Goal: Task Accomplishment & Management: Use online tool/utility

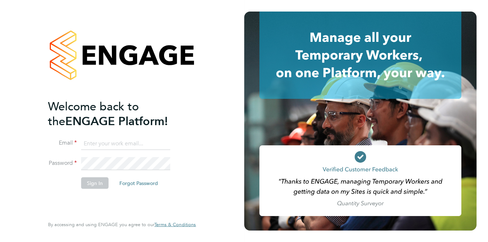
type input "[PERSON_NAME][EMAIL_ADDRESS][PERSON_NAME][DOMAIN_NAME]"
click at [94, 183] on button "Sign In" at bounding box center [94, 183] width 27 height 12
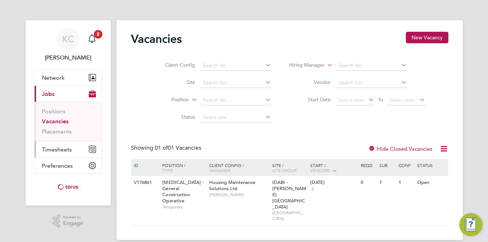
click at [51, 149] on span "Timesheets" at bounding box center [57, 149] width 30 height 7
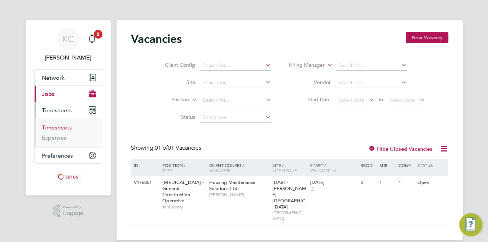
click at [61, 129] on link "Timesheets" at bounding box center [57, 127] width 30 height 7
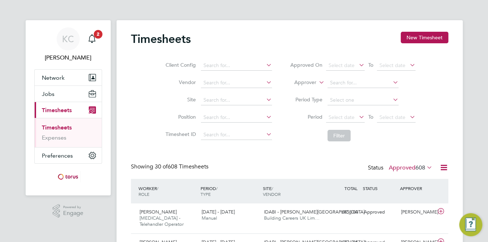
click at [58, 110] on span "Timesheets" at bounding box center [57, 110] width 30 height 7
click at [56, 126] on link "Timesheets" at bounding box center [57, 127] width 30 height 7
click at [55, 109] on span "Timesheets" at bounding box center [57, 110] width 30 height 7
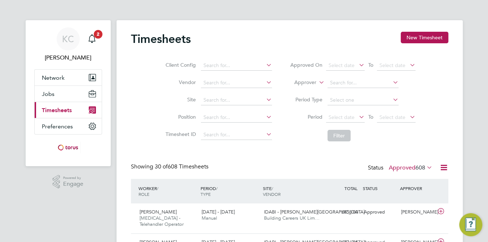
click at [56, 108] on span "Timesheets" at bounding box center [57, 110] width 30 height 7
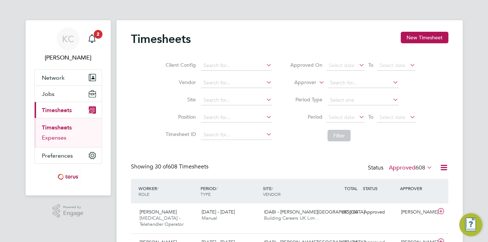
click at [54, 137] on link "Expenses" at bounding box center [54, 137] width 25 height 7
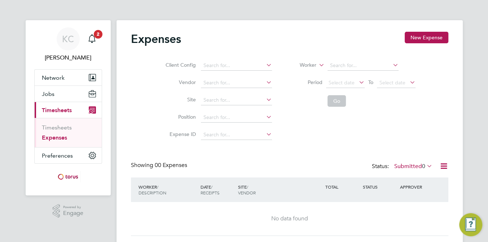
click at [58, 109] on span "Timesheets" at bounding box center [57, 110] width 30 height 7
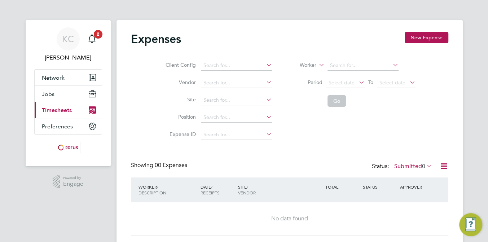
click at [58, 109] on span "Timesheets" at bounding box center [57, 110] width 30 height 7
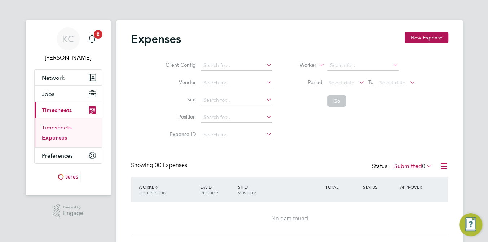
click at [60, 128] on link "Timesheets" at bounding box center [57, 127] width 30 height 7
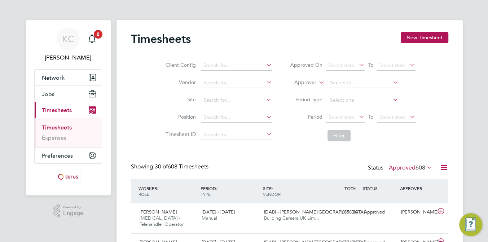
click at [445, 168] on icon at bounding box center [443, 167] width 9 height 9
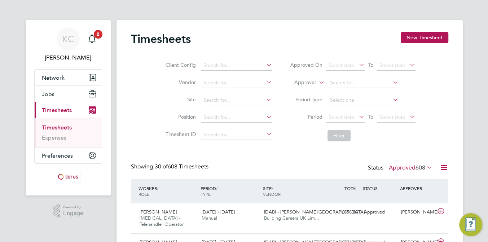
click at [425, 167] on icon at bounding box center [425, 167] width 0 height 10
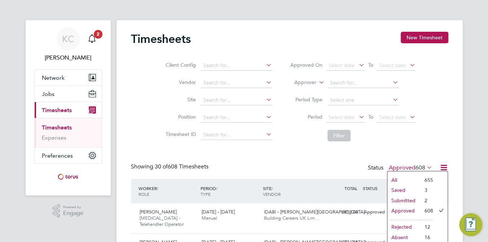
click at [407, 201] on li "Submitted" at bounding box center [403, 200] width 33 height 10
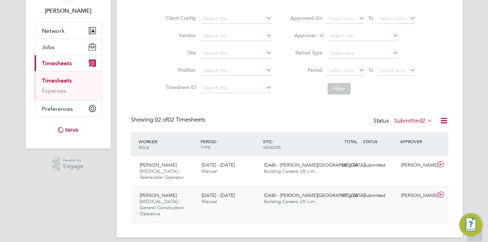
click at [286, 201] on span "Building Careers UK Lim…" at bounding box center [292, 201] width 56 height 6
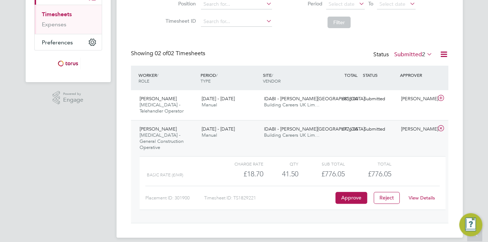
click at [246, 136] on div "22 - 28 Sep 2025 Manual" at bounding box center [230, 132] width 62 height 18
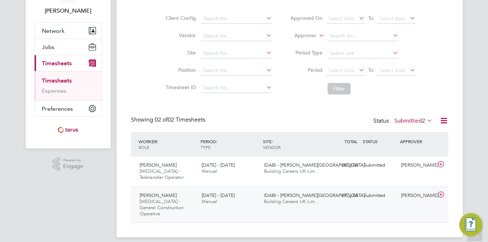
click at [258, 203] on div "22 - 28 Sep 2025 Manual" at bounding box center [230, 199] width 62 height 18
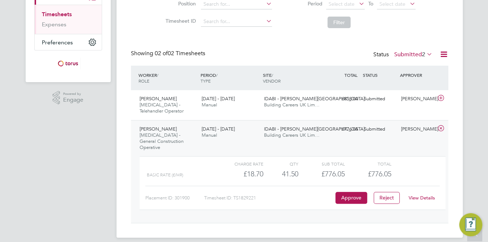
click at [421, 195] on link "View Details" at bounding box center [422, 198] width 26 height 6
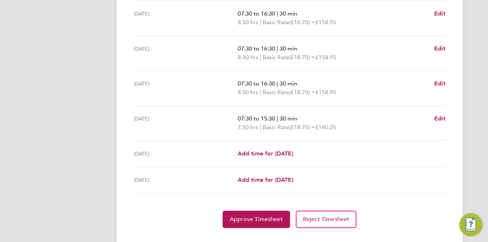
scroll to position [270, 0]
click at [255, 216] on span "Approve Timesheet" at bounding box center [256, 219] width 53 height 7
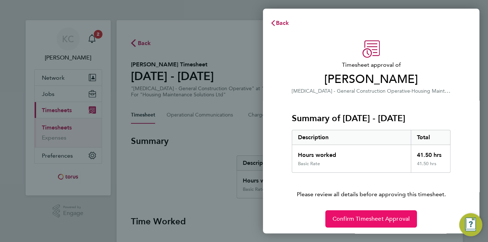
click at [375, 219] on span "Confirm Timesheet Approval" at bounding box center [371, 218] width 77 height 7
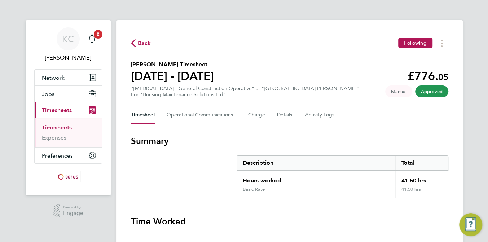
click at [141, 41] on span "Back" at bounding box center [144, 43] width 13 height 9
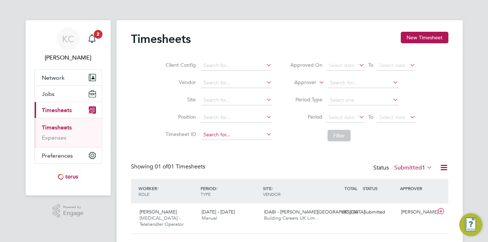
scroll to position [17, 0]
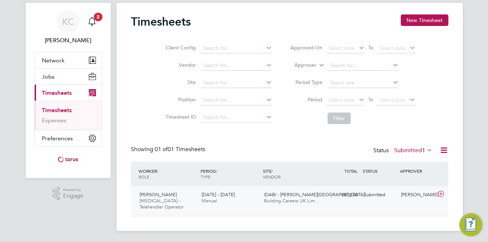
click at [285, 201] on span "Building Careers UK Lim…" at bounding box center [292, 201] width 56 height 6
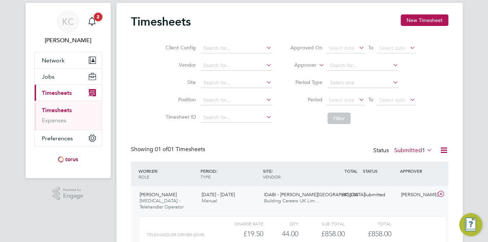
scroll to position [83, 0]
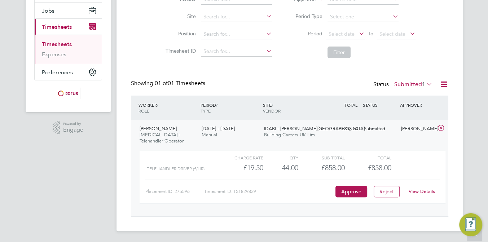
click at [423, 191] on link "View Details" at bounding box center [422, 191] width 26 height 6
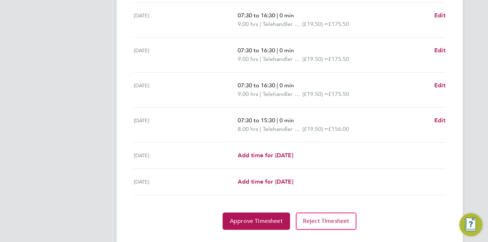
scroll to position [283, 0]
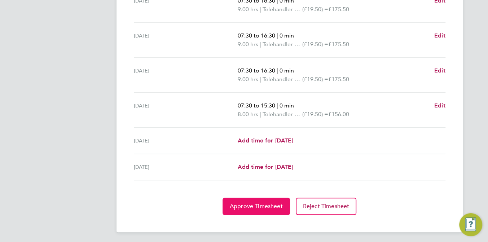
click at [259, 206] on span "Approve Timesheet" at bounding box center [256, 206] width 53 height 7
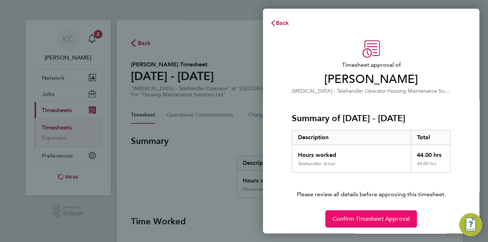
click at [366, 216] on span "Confirm Timesheet Approval" at bounding box center [371, 218] width 77 height 7
